Goal: Information Seeking & Learning: Learn about a topic

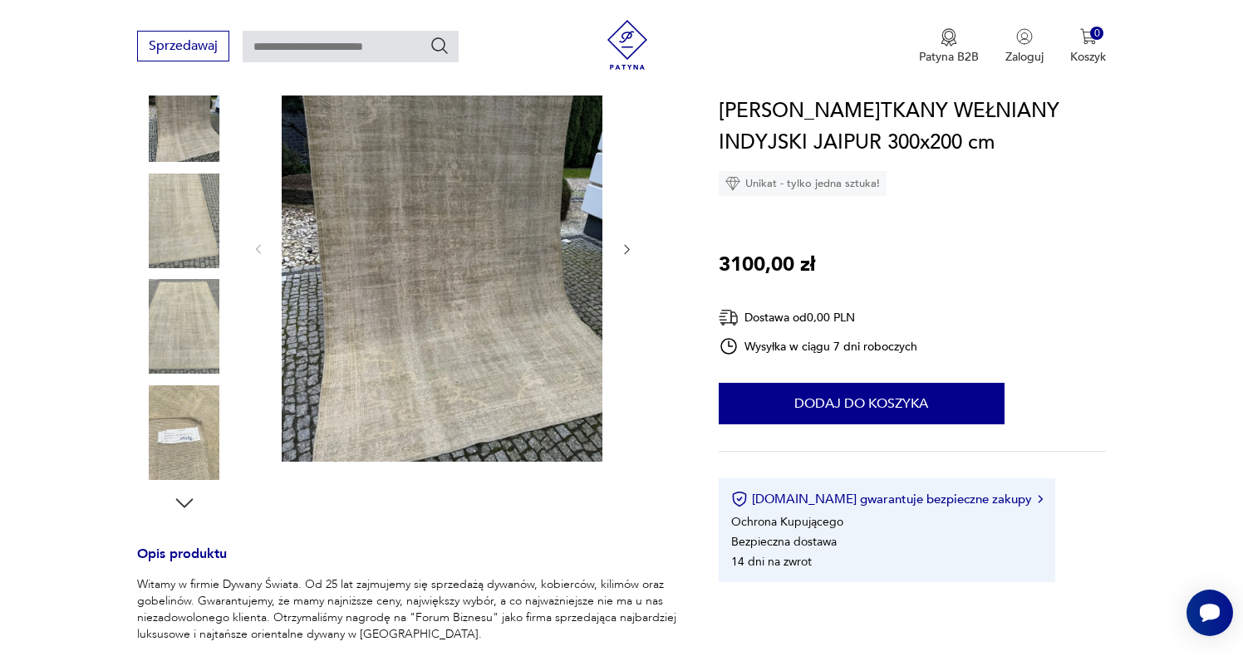
scroll to position [206, 0]
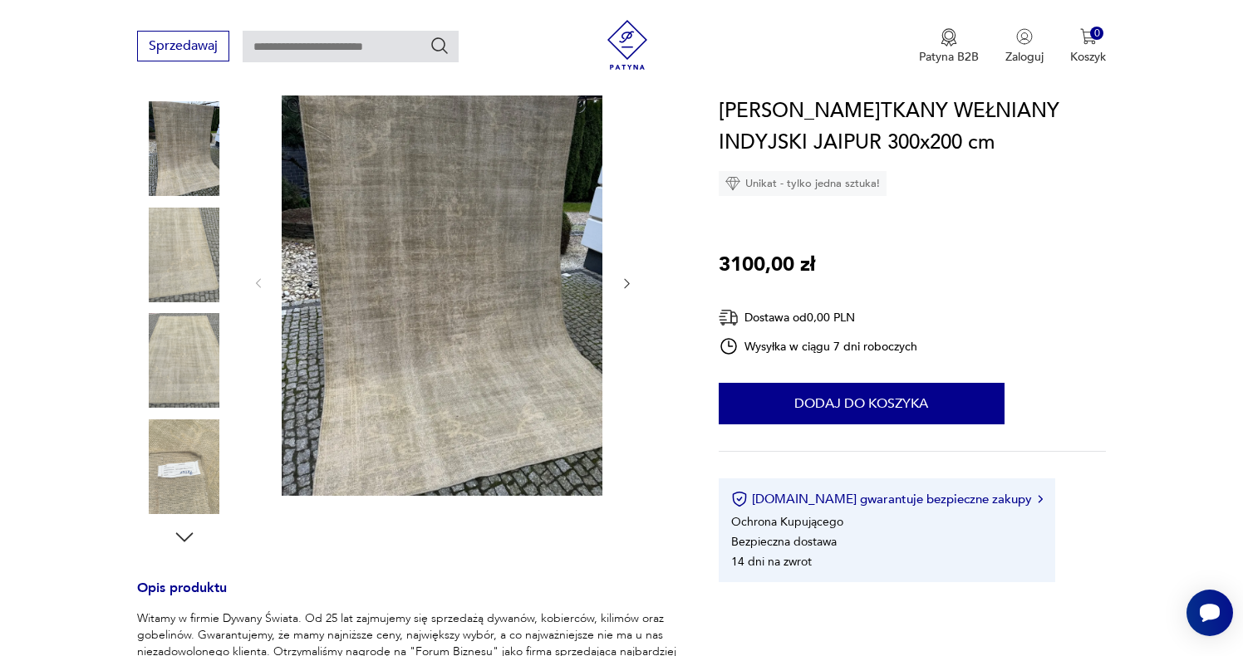
click at [192, 361] on img at bounding box center [184, 360] width 95 height 95
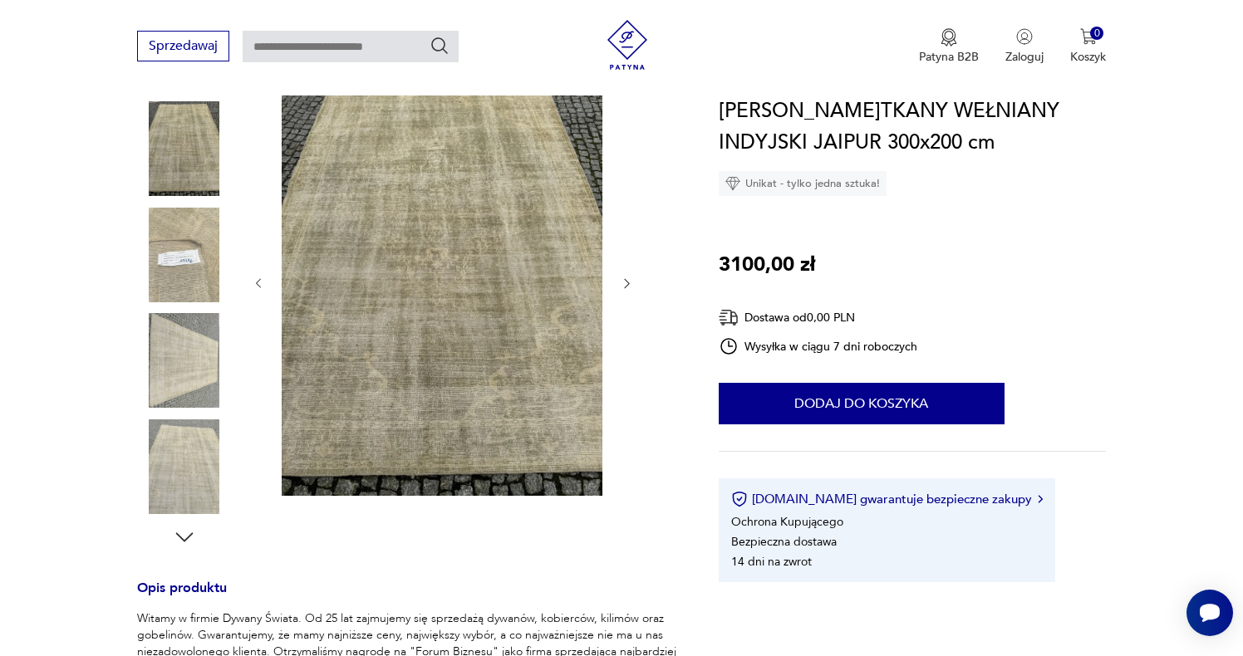
scroll to position [19, 0]
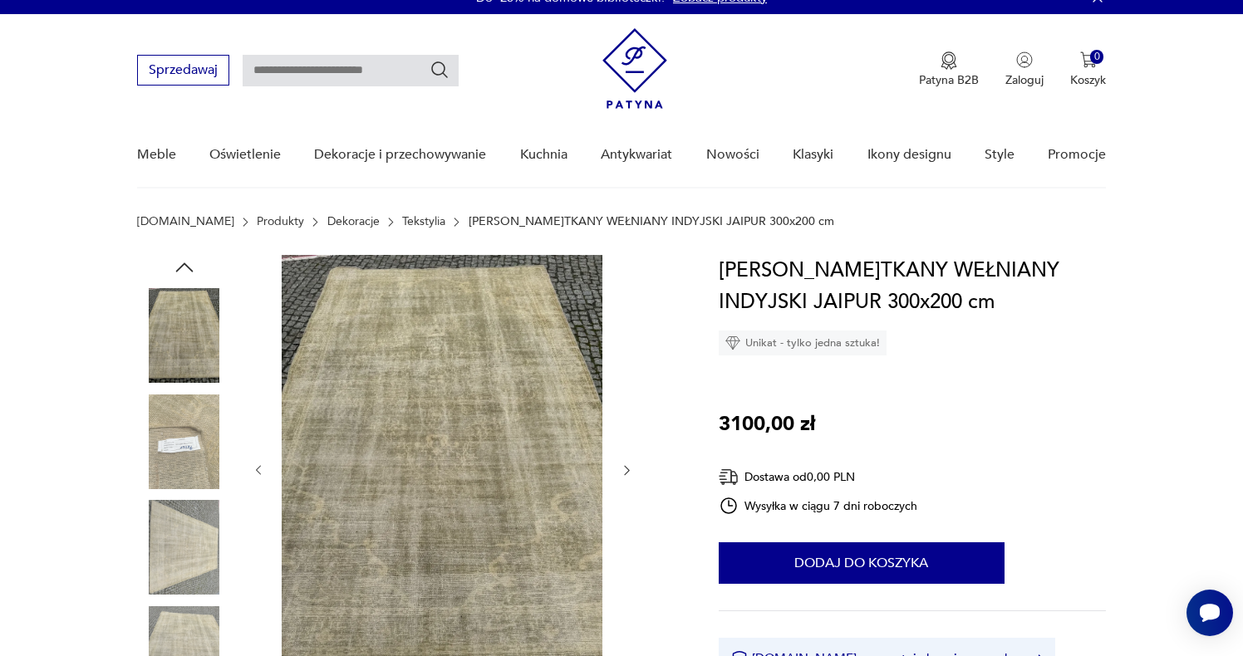
click at [182, 333] on img at bounding box center [184, 335] width 95 height 95
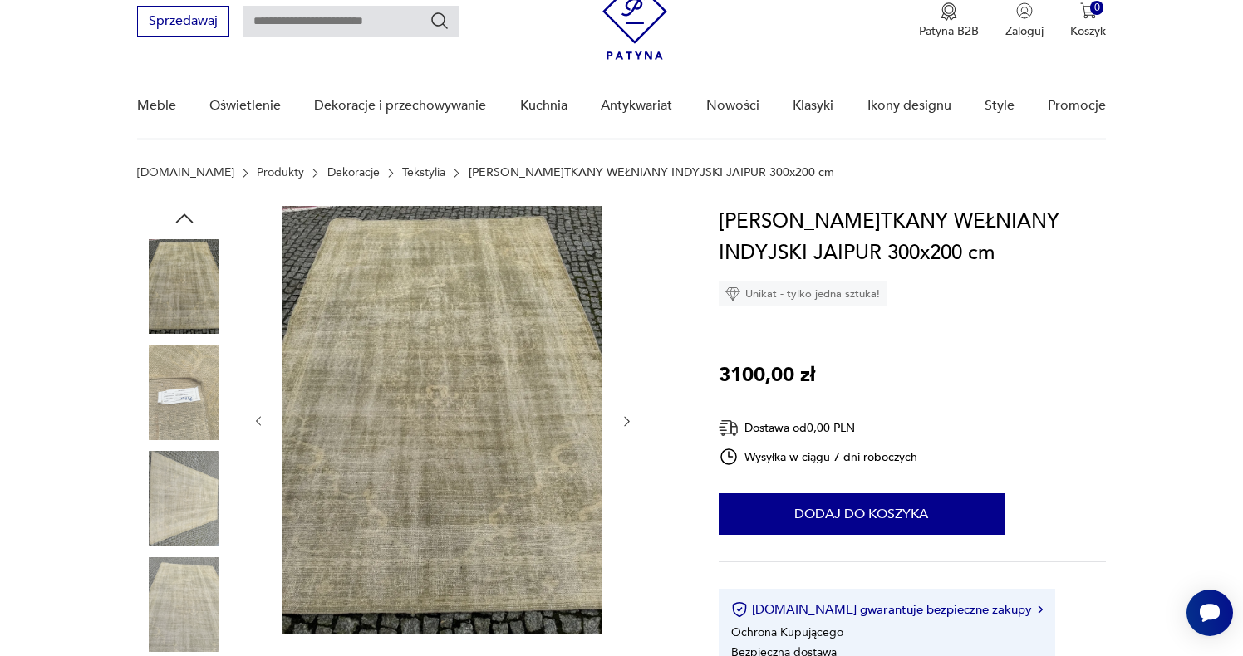
click at [187, 397] on img at bounding box center [184, 393] width 95 height 95
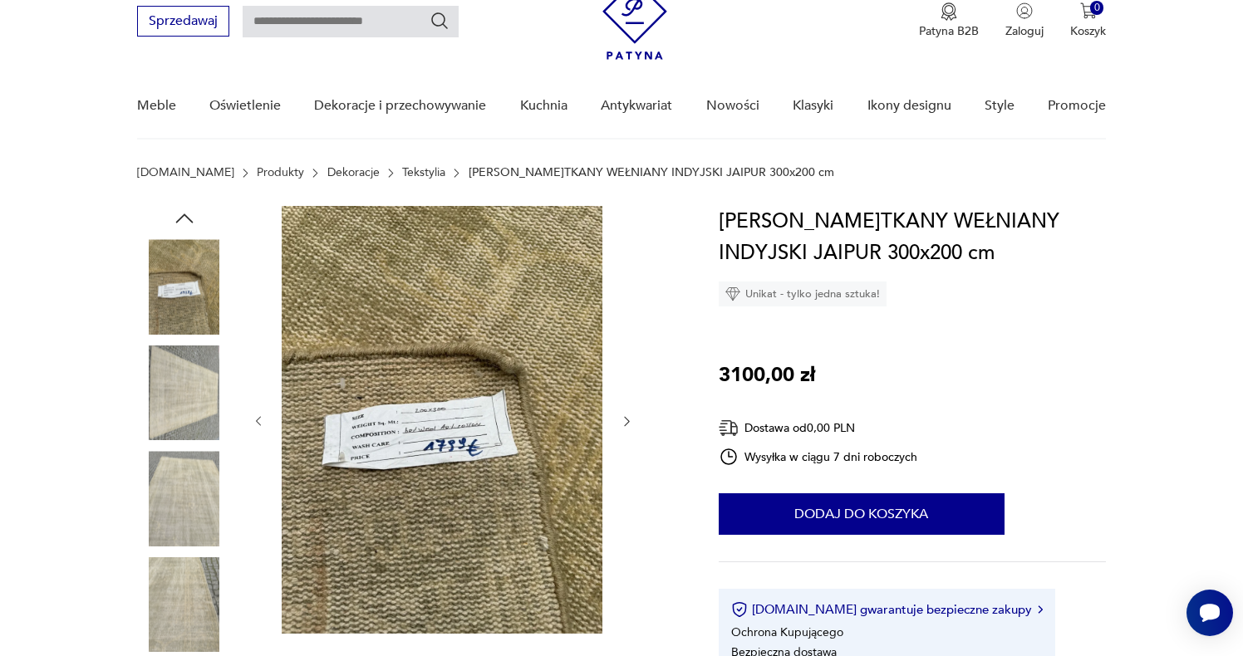
click at [175, 391] on img at bounding box center [184, 393] width 95 height 95
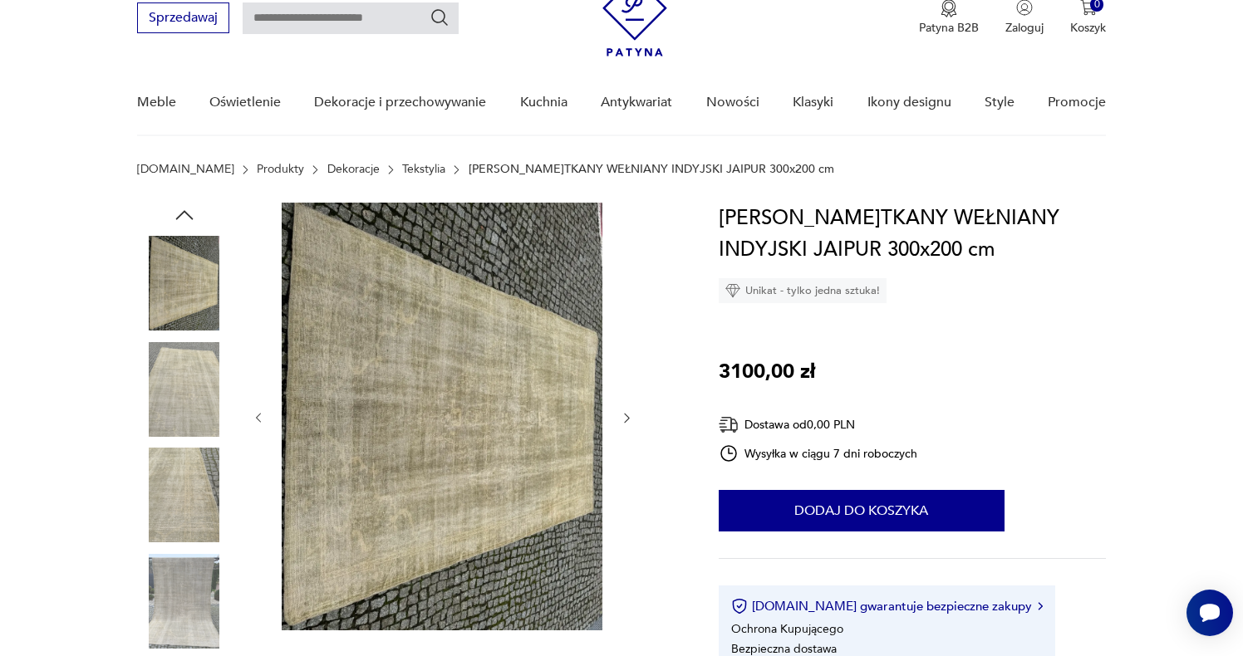
scroll to position [207, 0]
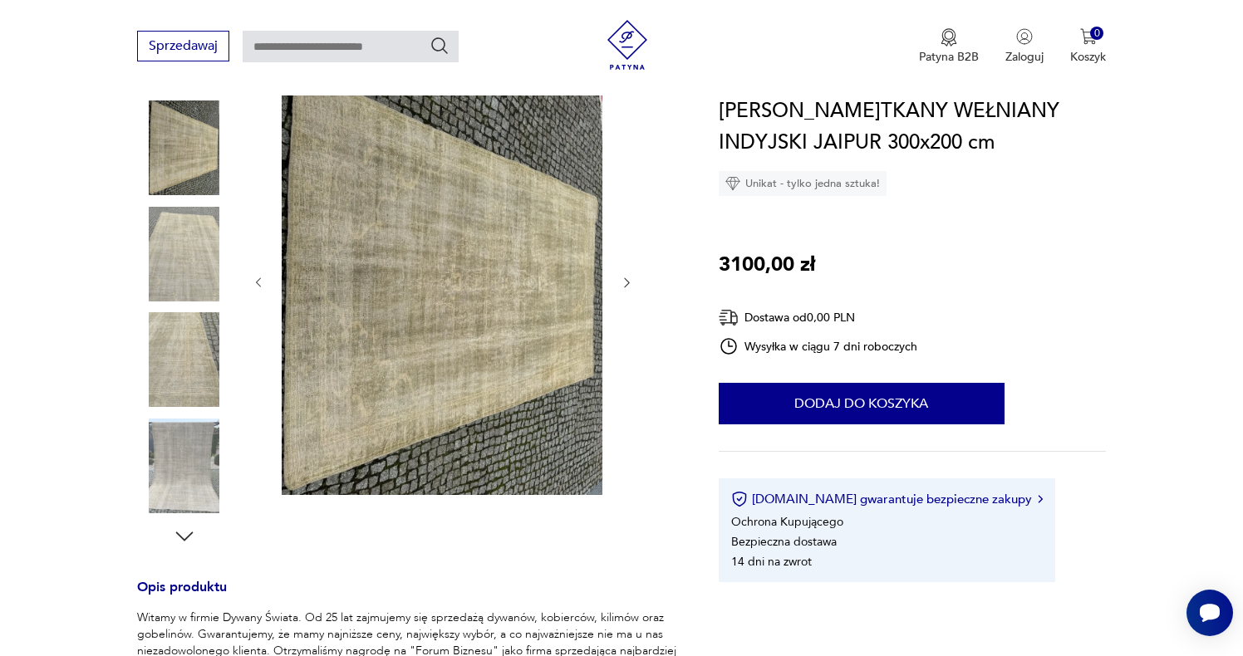
click at [182, 379] on img at bounding box center [184, 359] width 95 height 95
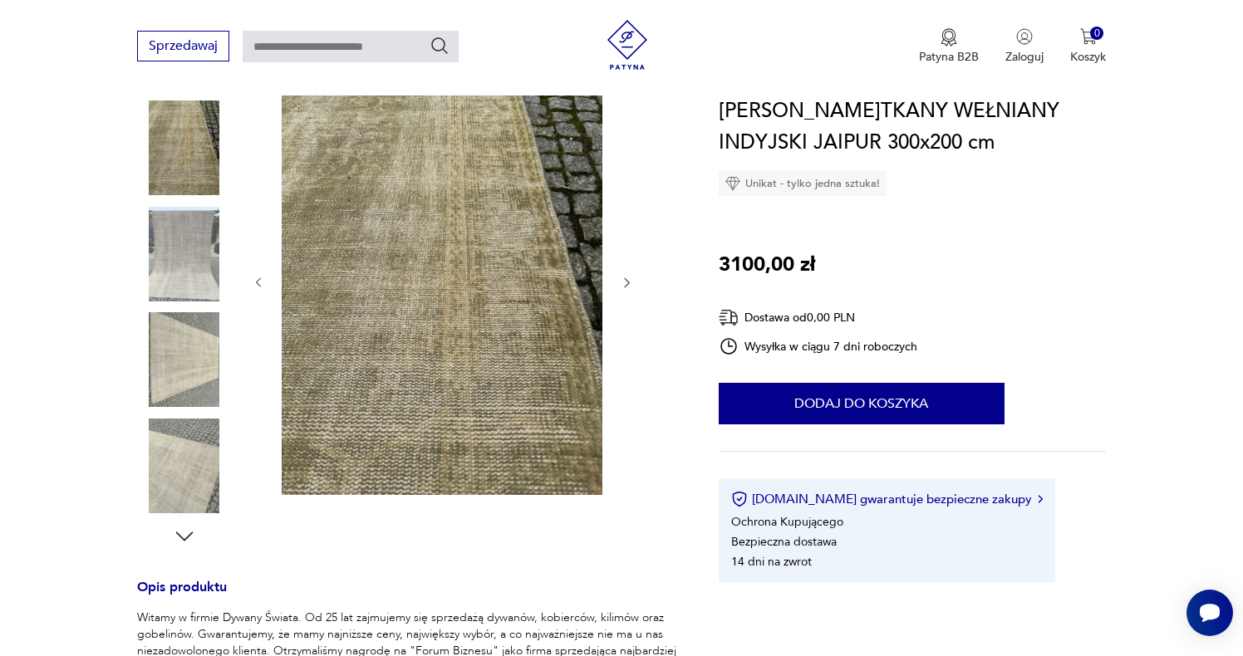
click at [234, 243] on div at bounding box center [408, 308] width 542 height 482
click at [189, 248] on img at bounding box center [184, 254] width 95 height 95
